Goal: Task Accomplishment & Management: Manage account settings

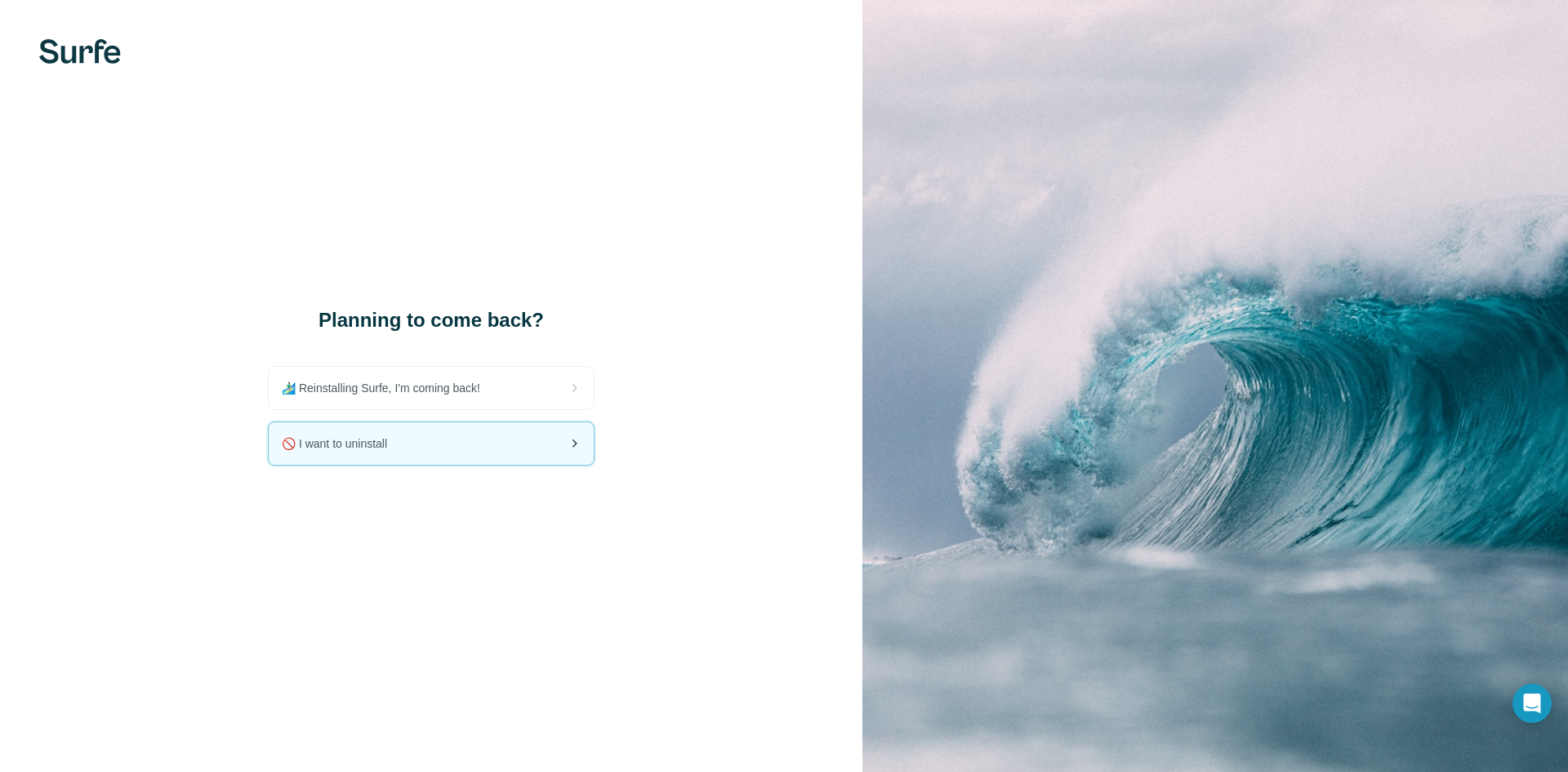
click at [529, 432] on div "🚫 I want to uninstall" at bounding box center [431, 443] width 325 height 42
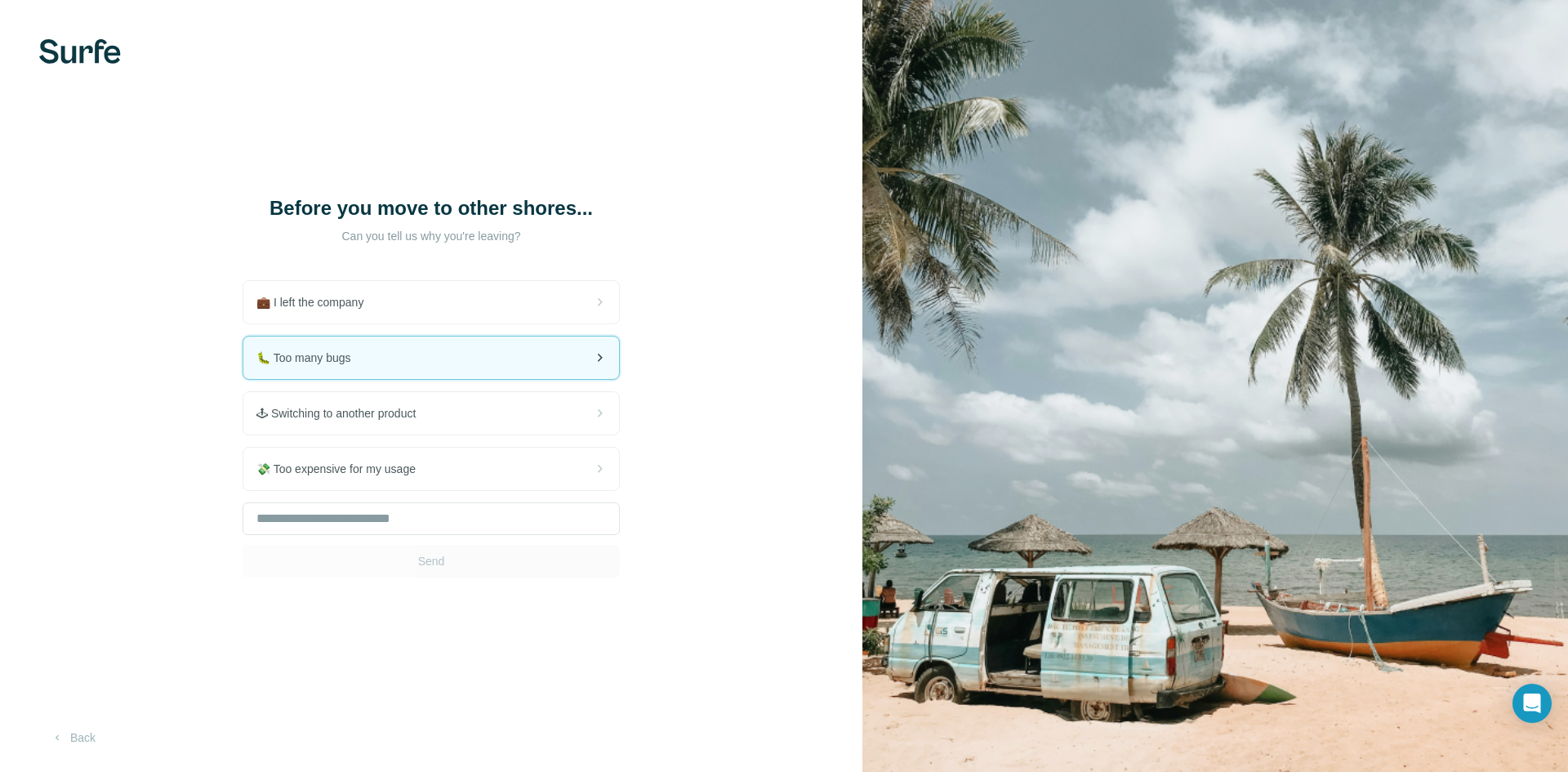
click at [565, 356] on div "🐛 Too many bugs" at bounding box center [431, 357] width 376 height 42
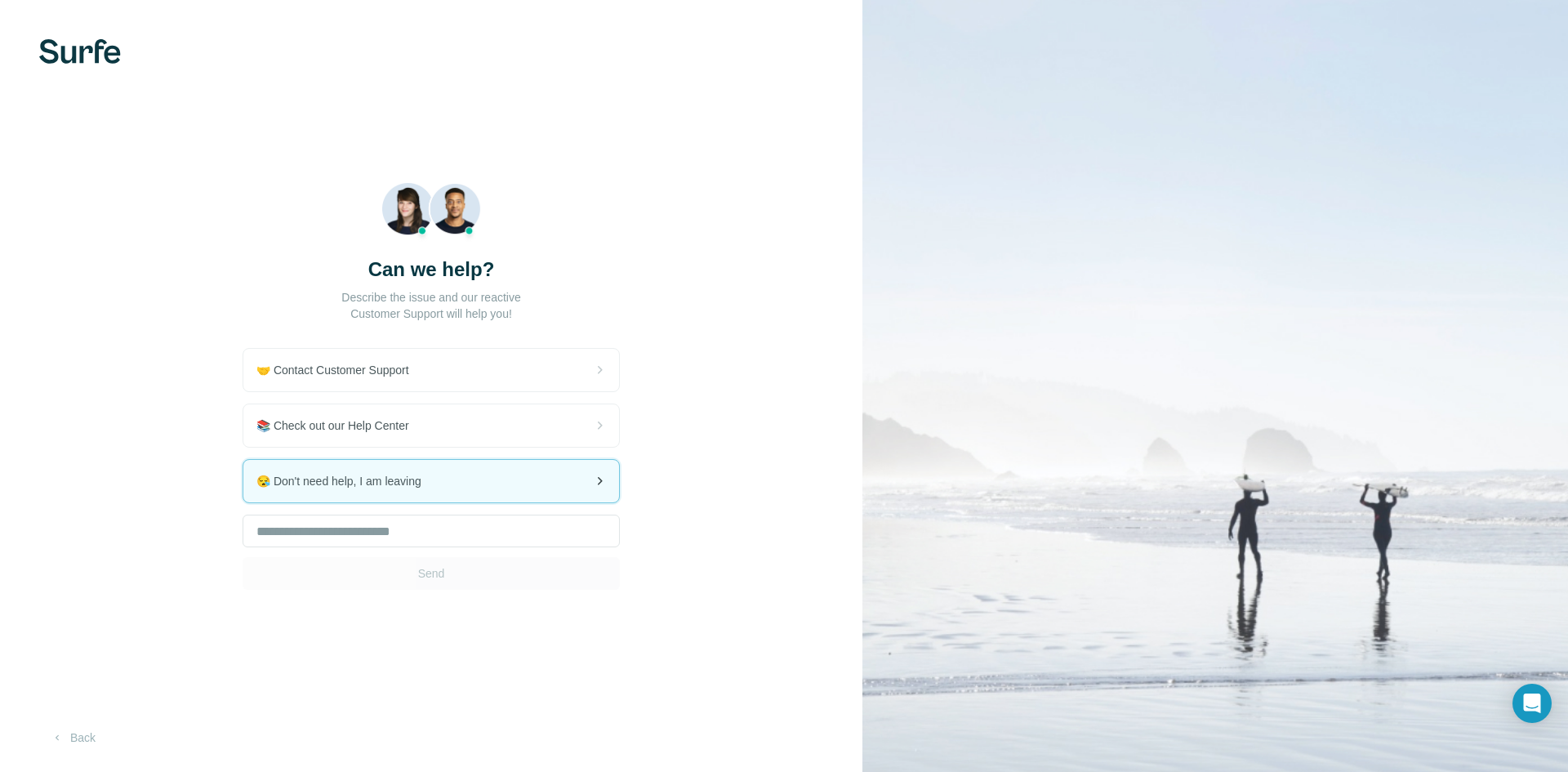
click at [523, 484] on div "😪 Don't need help, I am leaving" at bounding box center [431, 481] width 376 height 42
